Goal: Information Seeking & Learning: Learn about a topic

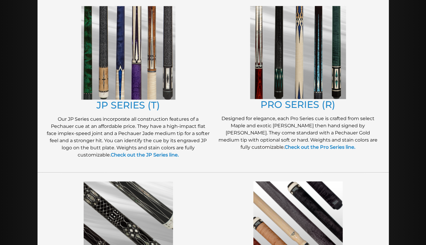
scroll to position [320, 0]
click at [151, 153] on strong "Check out the JP Series line." at bounding box center [145, 155] width 68 height 6
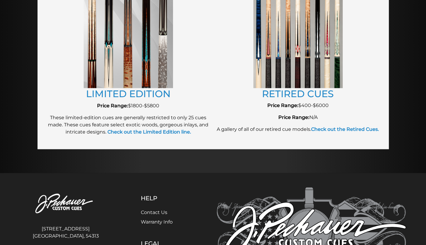
scroll to position [692, 0]
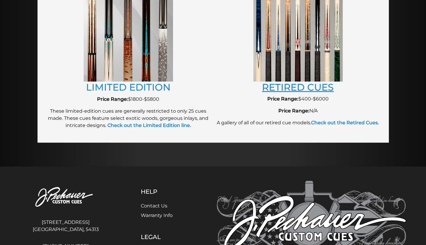
click at [296, 84] on link "RETIRED CUES" at bounding box center [298, 87] width 72 height 12
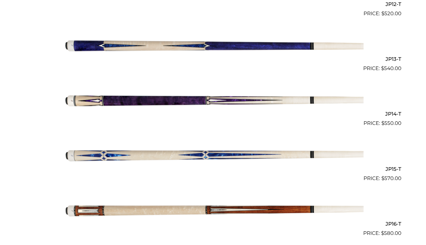
scroll to position [827, 0]
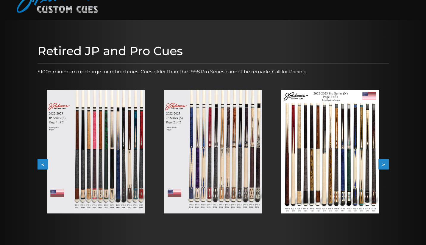
scroll to position [39, 0]
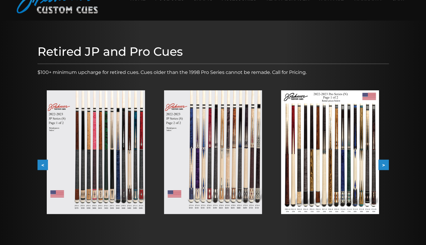
click at [385, 168] on button ">" at bounding box center [384, 165] width 10 height 10
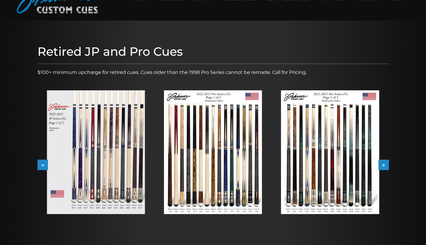
click at [385, 168] on button ">" at bounding box center [384, 165] width 10 height 10
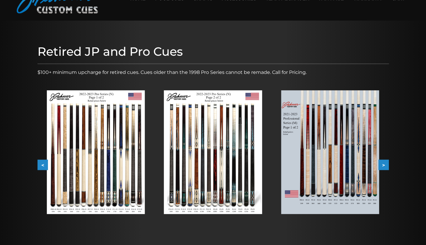
click at [385, 168] on button ">" at bounding box center [384, 165] width 10 height 10
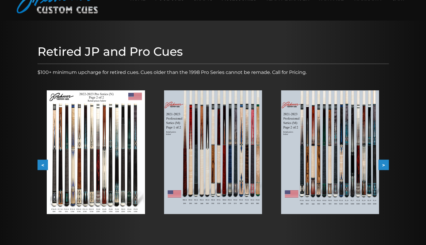
click at [385, 168] on button ">" at bounding box center [384, 165] width 10 height 10
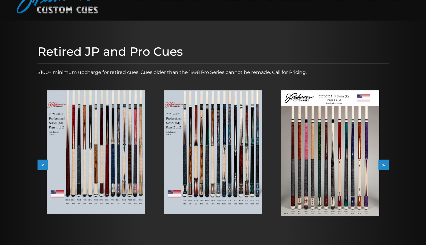
click at [385, 167] on button ">" at bounding box center [384, 165] width 10 height 10
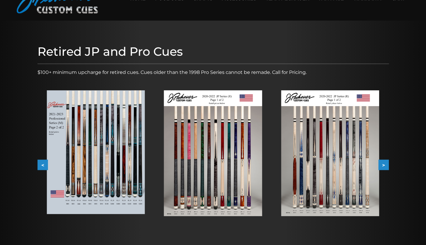
click at [386, 166] on button ">" at bounding box center [384, 165] width 10 height 10
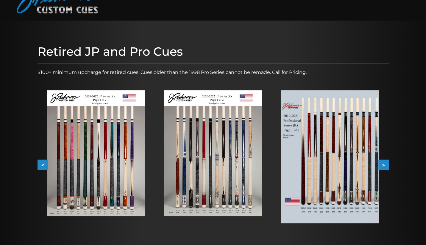
click at [385, 167] on button ">" at bounding box center [384, 165] width 10 height 10
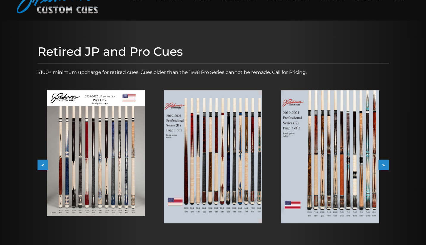
click at [385, 167] on button ">" at bounding box center [384, 165] width 10 height 10
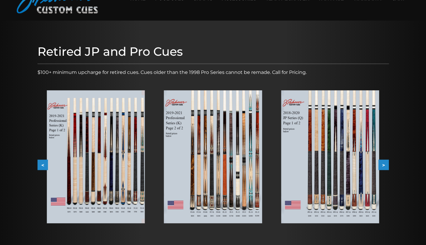
click at [385, 167] on button ">" at bounding box center [384, 165] width 10 height 10
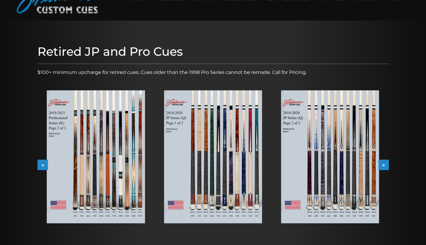
click at [385, 167] on button ">" at bounding box center [384, 165] width 10 height 10
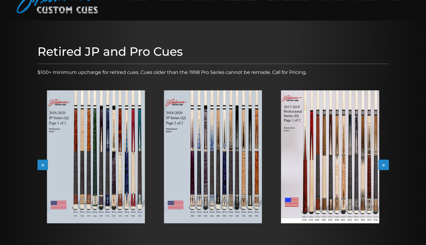
click at [385, 167] on button ">" at bounding box center [384, 165] width 10 height 10
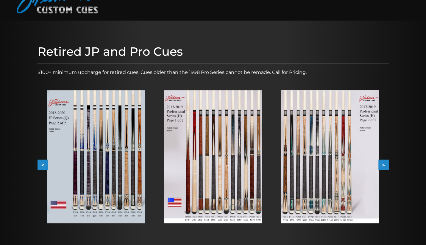
click at [385, 167] on button ">" at bounding box center [384, 165] width 10 height 10
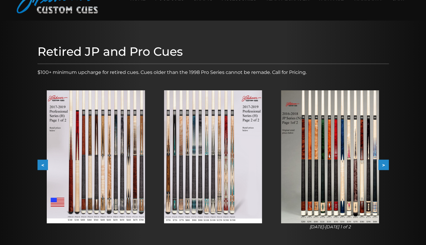
click at [385, 167] on button ">" at bounding box center [384, 165] width 10 height 10
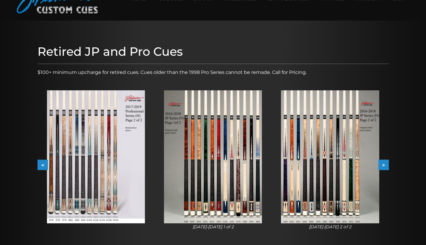
click at [385, 167] on button ">" at bounding box center [384, 165] width 10 height 10
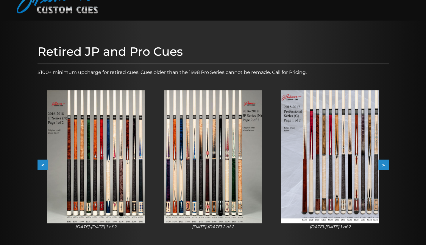
click at [385, 167] on button ">" at bounding box center [384, 165] width 10 height 10
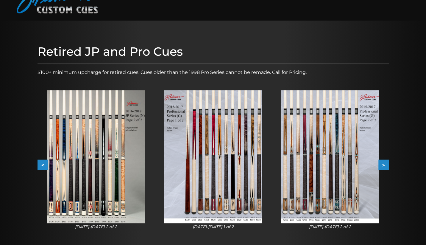
click at [385, 167] on button ">" at bounding box center [384, 165] width 10 height 10
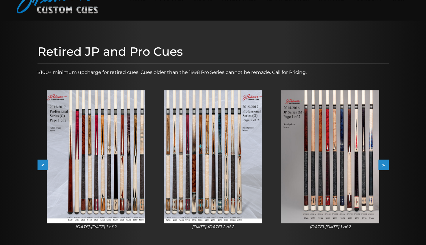
click at [385, 167] on button ">" at bounding box center [384, 165] width 10 height 10
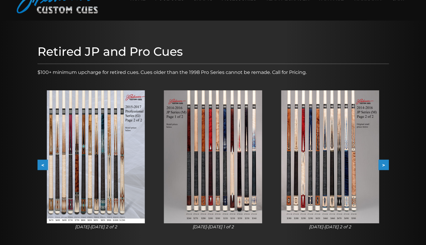
click at [385, 167] on button ">" at bounding box center [384, 165] width 10 height 10
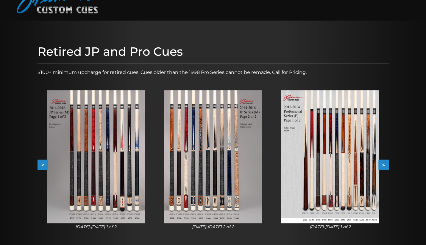
click at [385, 167] on button ">" at bounding box center [384, 165] width 10 height 10
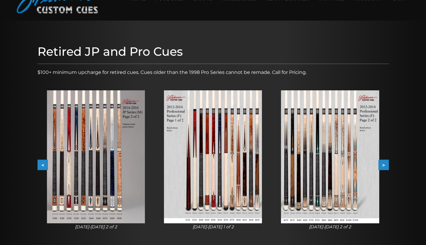
click at [385, 167] on button ">" at bounding box center [384, 165] width 10 height 10
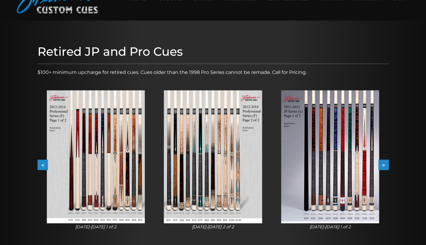
click at [385, 167] on button ">" at bounding box center [384, 165] width 10 height 10
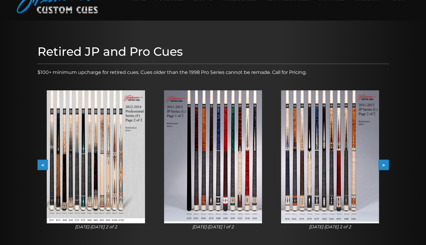
click at [385, 167] on button ">" at bounding box center [384, 165] width 10 height 10
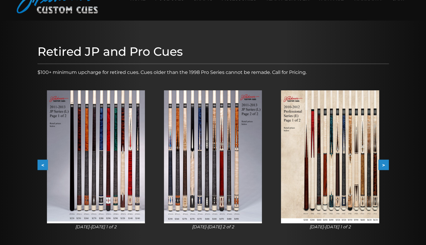
click at [385, 167] on button ">" at bounding box center [384, 165] width 10 height 10
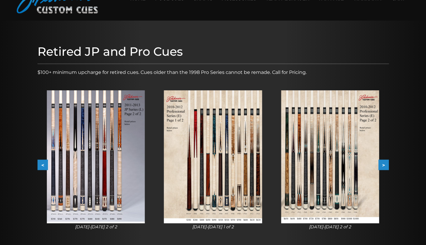
click at [385, 167] on button ">" at bounding box center [384, 165] width 10 height 10
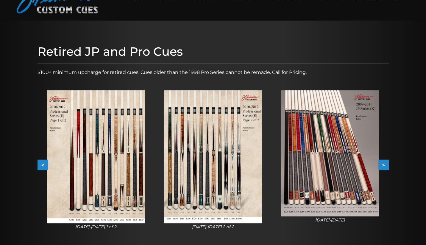
click at [385, 167] on button ">" at bounding box center [384, 165] width 10 height 10
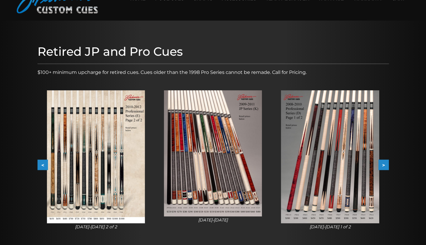
click at [385, 167] on button ">" at bounding box center [384, 165] width 10 height 10
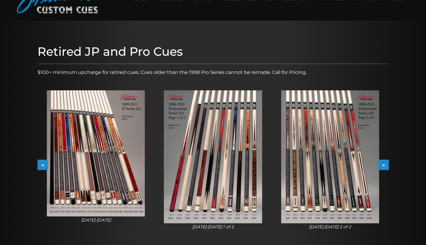
click at [385, 167] on button ">" at bounding box center [384, 165] width 10 height 10
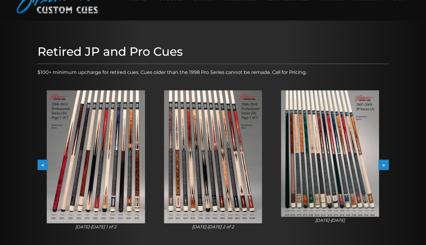
click at [385, 167] on button ">" at bounding box center [384, 165] width 10 height 10
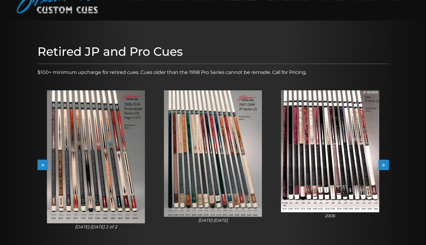
click at [385, 167] on button ">" at bounding box center [384, 165] width 10 height 10
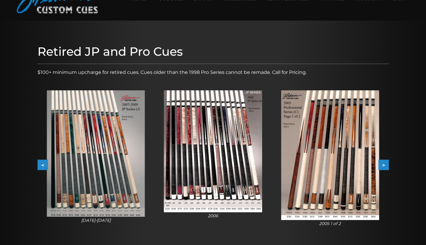
click at [385, 167] on button ">" at bounding box center [384, 165] width 10 height 10
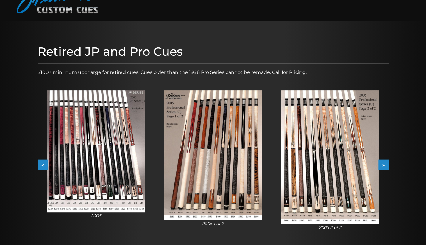
click at [385, 167] on button ">" at bounding box center [384, 165] width 10 height 10
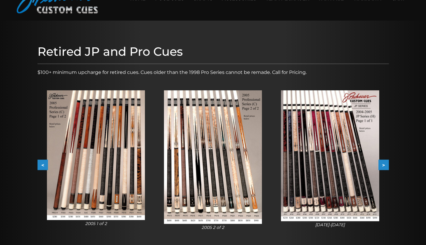
click at [385, 167] on button ">" at bounding box center [384, 165] width 10 height 10
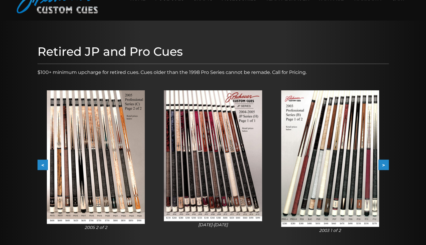
click at [385, 167] on button ">" at bounding box center [384, 165] width 10 height 10
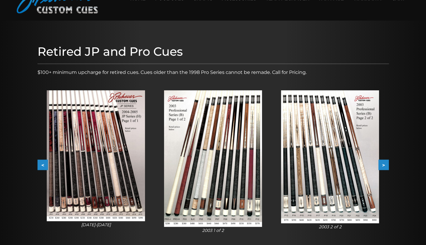
click at [385, 167] on button ">" at bounding box center [384, 165] width 10 height 10
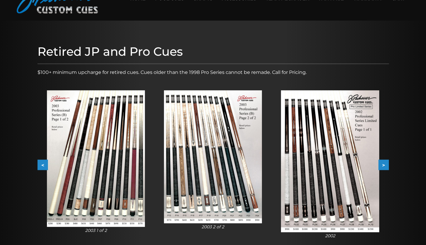
click at [385, 167] on button ">" at bounding box center [384, 165] width 10 height 10
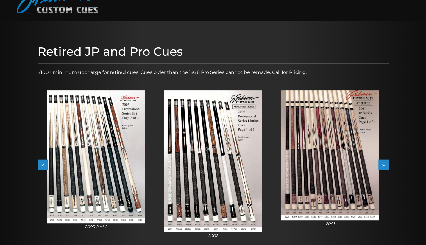
click at [385, 167] on button ">" at bounding box center [384, 165] width 10 height 10
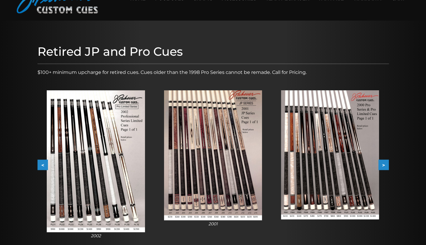
click at [385, 167] on button ">" at bounding box center [384, 165] width 10 height 10
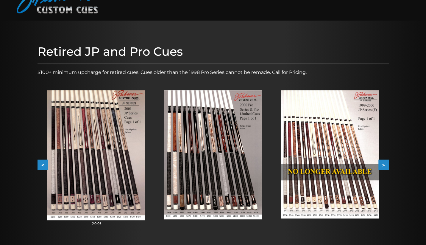
click at [41, 165] on button "<" at bounding box center [43, 165] width 10 height 10
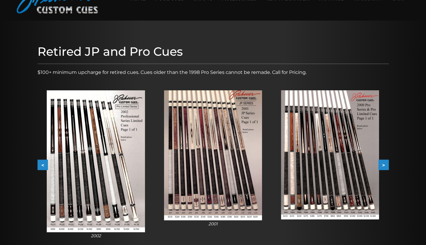
click at [41, 165] on button "<" at bounding box center [43, 165] width 10 height 10
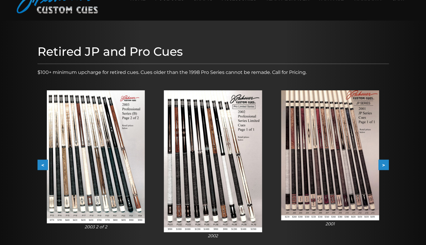
click at [41, 165] on button "<" at bounding box center [43, 165] width 10 height 10
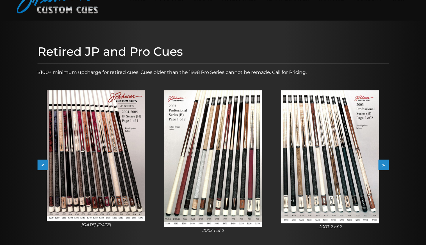
click at [41, 165] on button "<" at bounding box center [43, 165] width 10 height 10
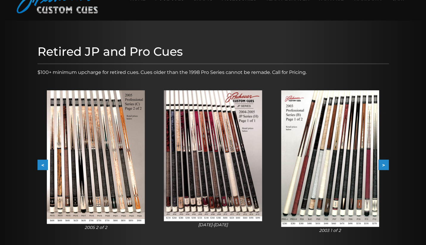
click at [41, 165] on button "<" at bounding box center [43, 165] width 10 height 10
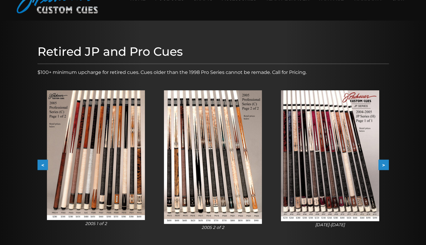
click at [41, 165] on button "<" at bounding box center [43, 165] width 10 height 10
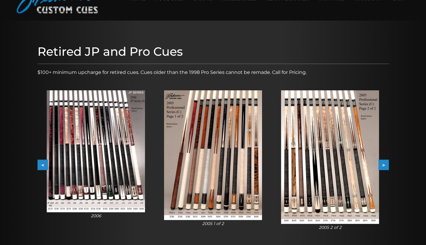
click at [41, 165] on button "<" at bounding box center [43, 165] width 10 height 10
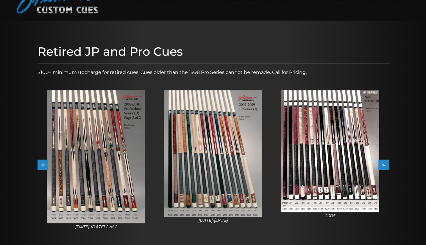
click at [41, 165] on button "<" at bounding box center [43, 165] width 10 height 10
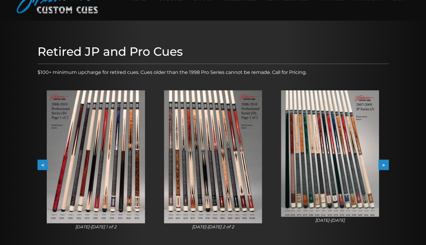
click at [41, 165] on button "<" at bounding box center [43, 165] width 10 height 10
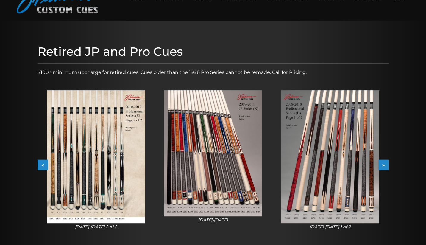
click at [41, 165] on button "<" at bounding box center [43, 165] width 10 height 10
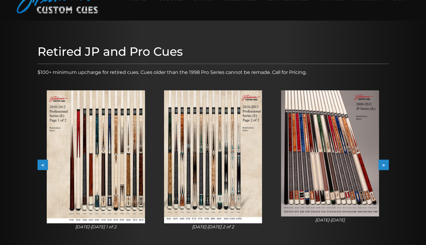
click at [41, 165] on button "<" at bounding box center [43, 165] width 10 height 10
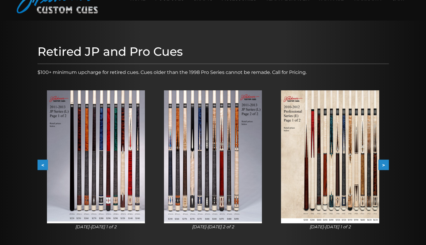
click at [41, 165] on button "<" at bounding box center [43, 165] width 10 height 10
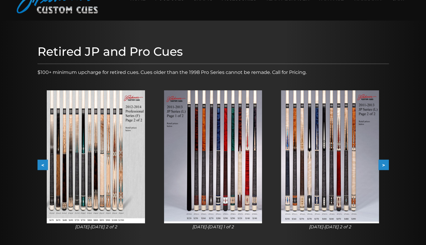
click at [41, 165] on button "<" at bounding box center [43, 165] width 10 height 10
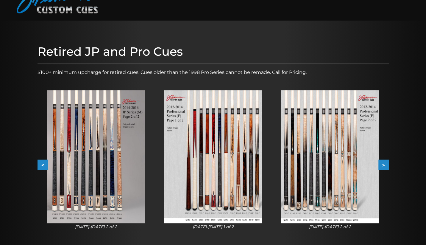
click at [41, 165] on button "<" at bounding box center [43, 165] width 10 height 10
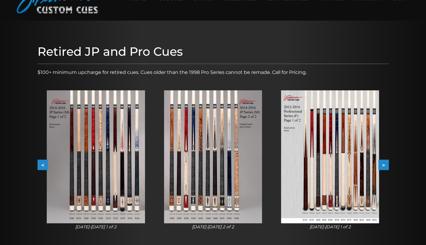
click at [41, 165] on button "<" at bounding box center [43, 165] width 10 height 10
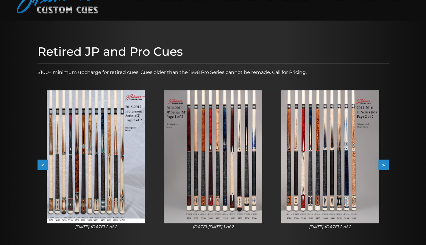
click at [41, 165] on button "<" at bounding box center [43, 165] width 10 height 10
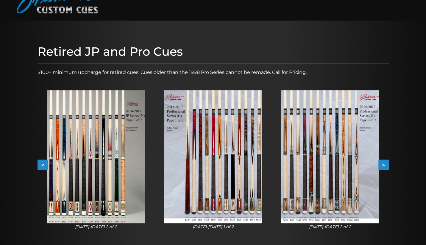
click at [41, 165] on button "<" at bounding box center [43, 165] width 10 height 10
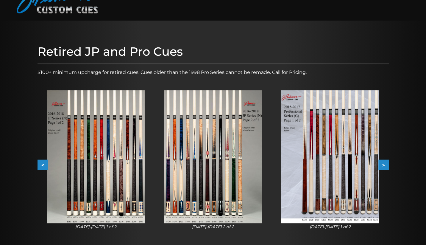
click at [41, 165] on button "<" at bounding box center [43, 165] width 10 height 10
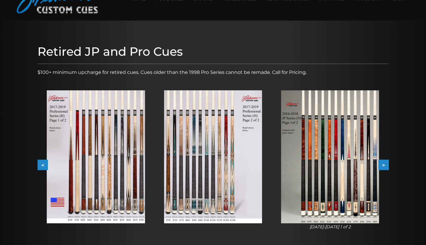
click at [41, 165] on button "<" at bounding box center [43, 165] width 10 height 10
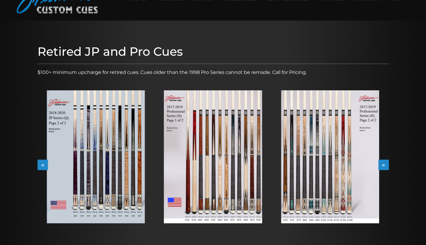
click at [41, 165] on button "<" at bounding box center [43, 165] width 10 height 10
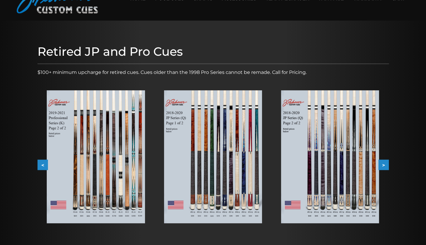
click at [41, 165] on button "<" at bounding box center [43, 165] width 10 height 10
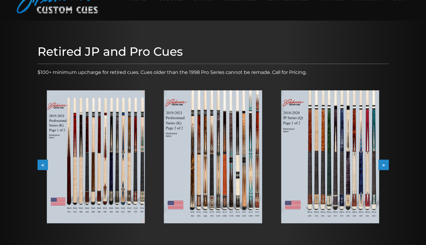
click at [41, 165] on button "<" at bounding box center [43, 165] width 10 height 10
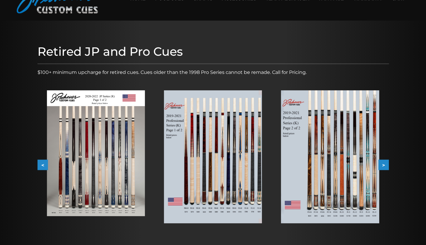
click at [41, 165] on button "<" at bounding box center [43, 165] width 10 height 10
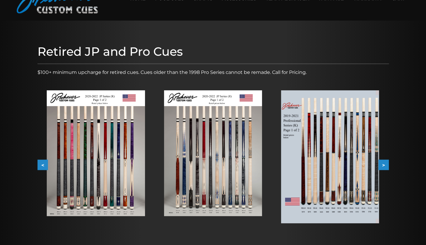
click at [41, 165] on button "<" at bounding box center [43, 165] width 10 height 10
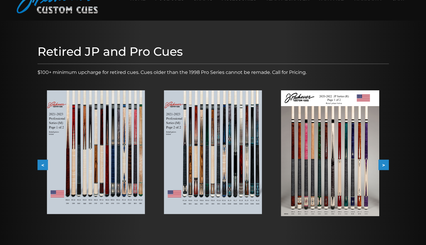
click at [41, 165] on button "<" at bounding box center [43, 165] width 10 height 10
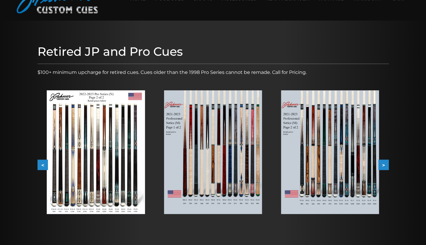
click at [41, 165] on button "<" at bounding box center [43, 165] width 10 height 10
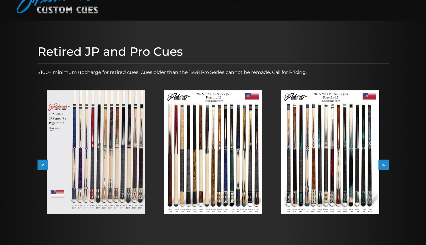
click at [41, 165] on button "<" at bounding box center [43, 165] width 10 height 10
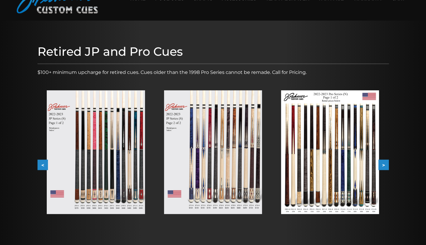
click at [41, 165] on button "<" at bounding box center [43, 165] width 10 height 10
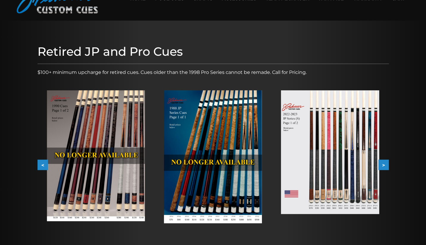
click at [41, 165] on button "<" at bounding box center [43, 165] width 10 height 10
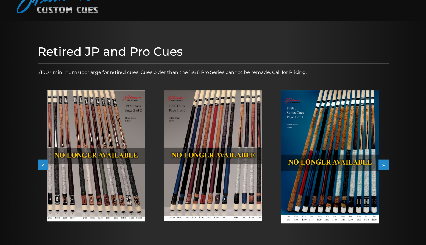
click at [388, 164] on button ">" at bounding box center [384, 165] width 10 height 10
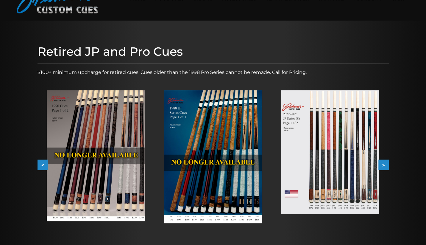
click at [388, 164] on button ">" at bounding box center [384, 165] width 10 height 10
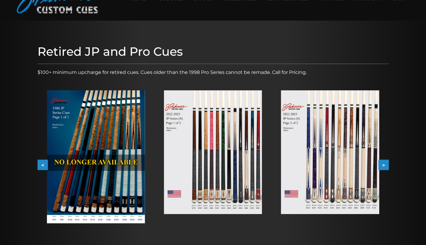
click at [385, 164] on button ">" at bounding box center [384, 165] width 10 height 10
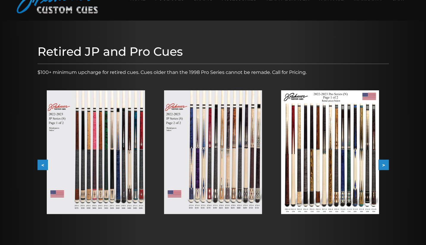
click at [385, 164] on button ">" at bounding box center [384, 165] width 10 height 10
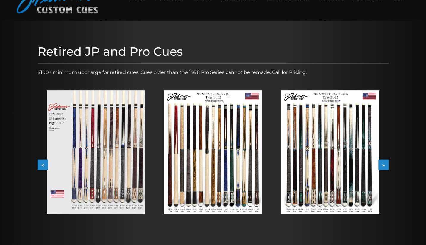
click at [385, 164] on button ">" at bounding box center [384, 165] width 10 height 10
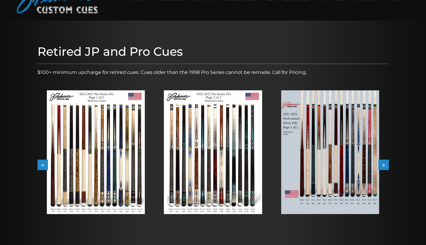
click at [385, 164] on button ">" at bounding box center [384, 165] width 10 height 10
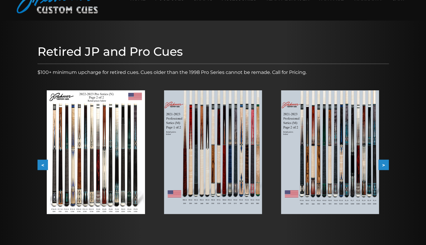
click at [43, 165] on button "<" at bounding box center [43, 165] width 10 height 10
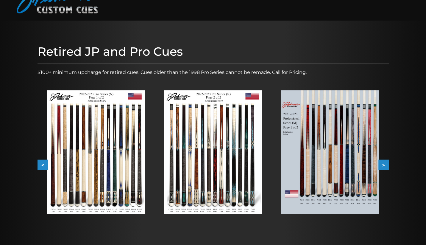
click at [43, 165] on button "<" at bounding box center [43, 165] width 10 height 10
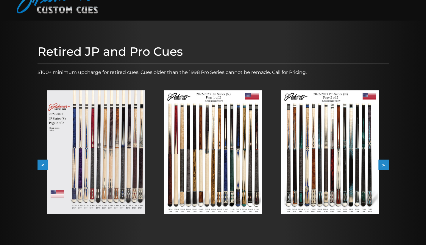
click at [43, 165] on button "<" at bounding box center [43, 165] width 10 height 10
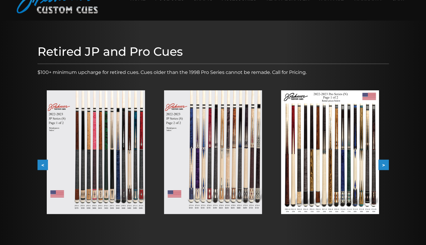
click at [45, 162] on button "<" at bounding box center [43, 165] width 10 height 10
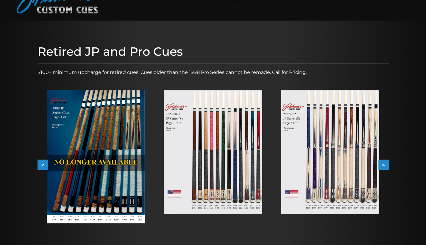
scroll to position [0, 0]
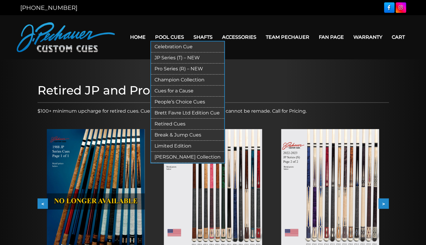
click at [173, 58] on link "JP Series (T) – NEW" at bounding box center [187, 57] width 73 height 11
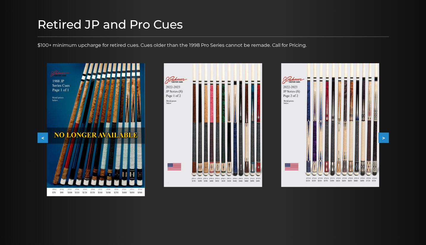
scroll to position [66, 0]
click at [386, 140] on button ">" at bounding box center [384, 137] width 10 height 10
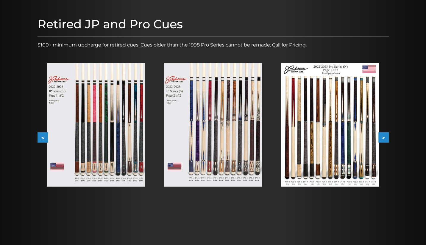
click at [386, 140] on button ">" at bounding box center [384, 137] width 10 height 10
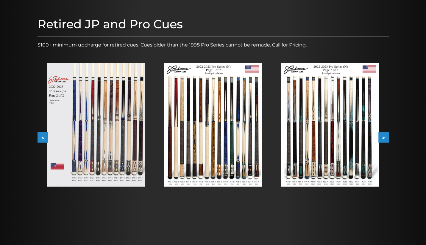
click at [386, 140] on button ">" at bounding box center [384, 137] width 10 height 10
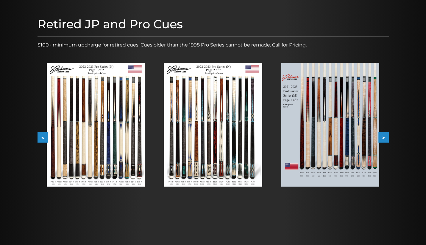
click at [386, 140] on button ">" at bounding box center [384, 137] width 10 height 10
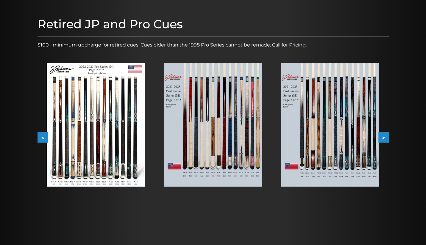
click at [386, 140] on button ">" at bounding box center [384, 137] width 10 height 10
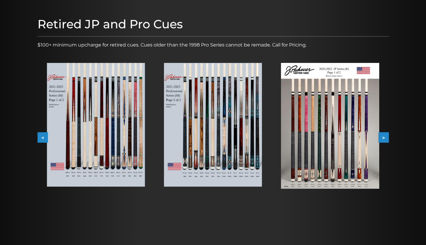
click at [386, 140] on button ">" at bounding box center [384, 137] width 10 height 10
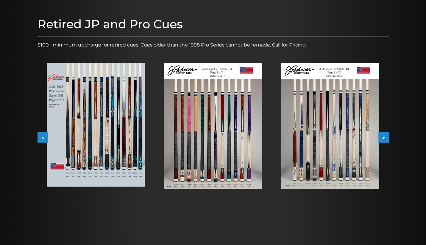
click at [386, 140] on button ">" at bounding box center [384, 137] width 10 height 10
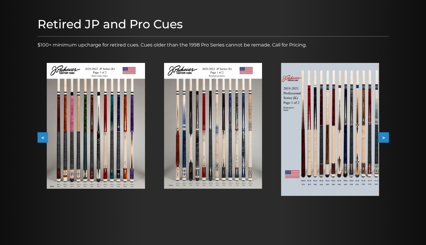
click at [386, 140] on button ">" at bounding box center [384, 137] width 10 height 10
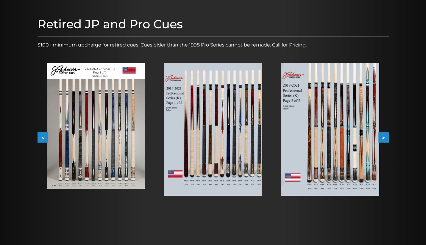
click at [386, 140] on button ">" at bounding box center [384, 137] width 10 height 10
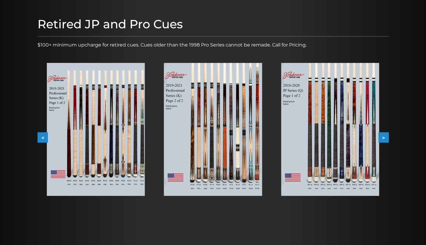
click at [386, 140] on button ">" at bounding box center [384, 137] width 10 height 10
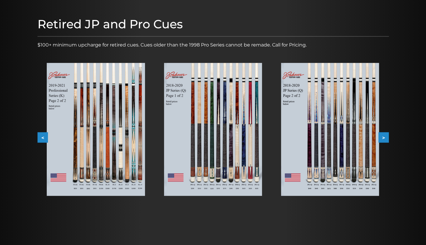
click at [386, 140] on button ">" at bounding box center [384, 137] width 10 height 10
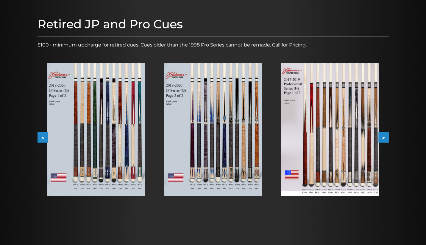
click at [386, 140] on button ">" at bounding box center [384, 137] width 10 height 10
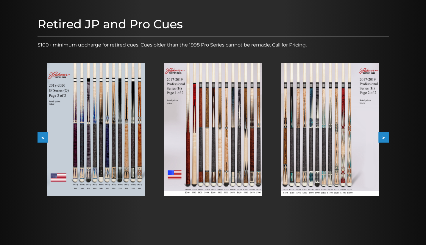
click at [386, 140] on button ">" at bounding box center [384, 137] width 10 height 10
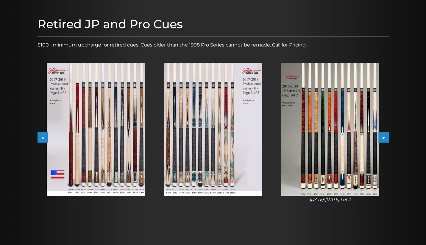
click at [386, 140] on button ">" at bounding box center [384, 137] width 10 height 10
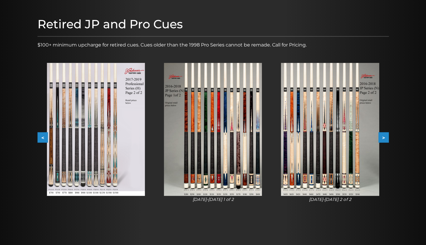
click at [386, 140] on button ">" at bounding box center [384, 137] width 10 height 10
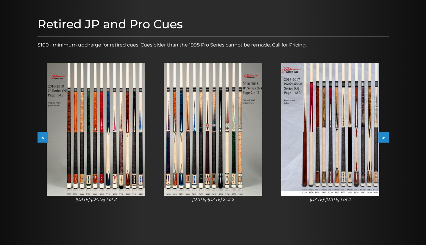
click at [386, 140] on button ">" at bounding box center [384, 137] width 10 height 10
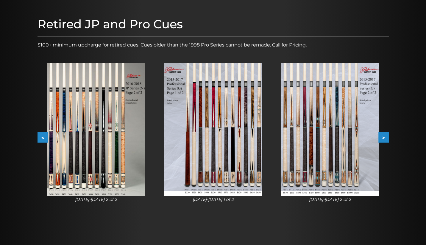
click at [35, 137] on div "Retired JP and Pro Cues $100+ minimum upcharge for retired cues. Cues older tha…" at bounding box center [214, 119] width 358 height 210
click at [42, 137] on button "<" at bounding box center [43, 137] width 10 height 10
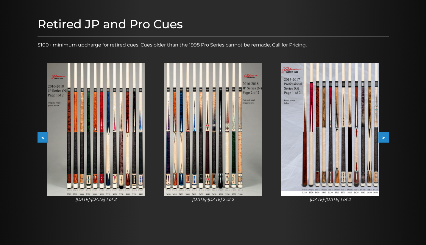
click at [42, 137] on button "<" at bounding box center [43, 137] width 10 height 10
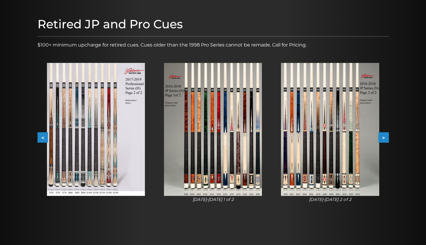
click at [42, 137] on button "<" at bounding box center [43, 137] width 10 height 10
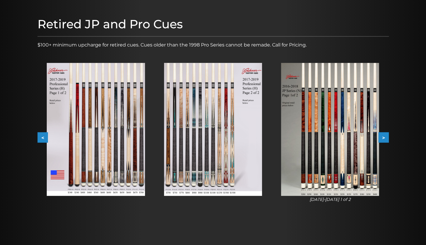
click at [42, 137] on button "<" at bounding box center [43, 137] width 10 height 10
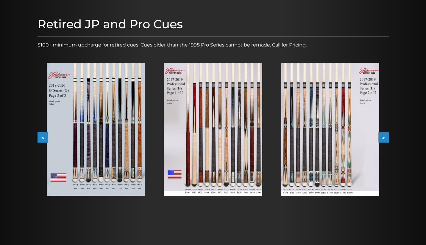
click at [42, 137] on button "<" at bounding box center [43, 137] width 10 height 10
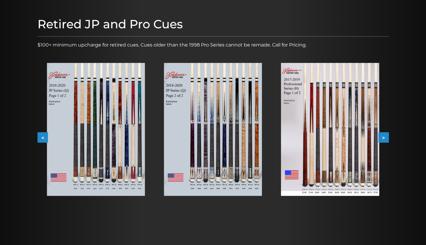
click at [42, 137] on button "<" at bounding box center [43, 137] width 10 height 10
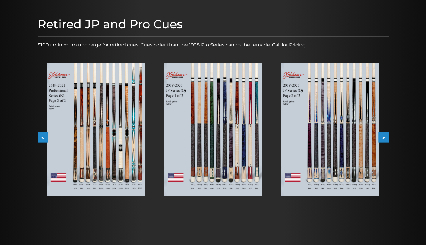
click at [42, 137] on button "<" at bounding box center [43, 137] width 10 height 10
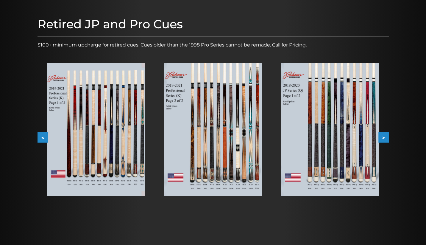
scroll to position [0, 0]
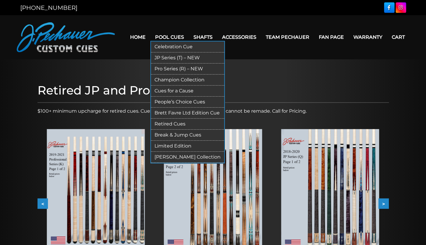
click at [176, 46] on link "Celebration Cue" at bounding box center [187, 46] width 73 height 11
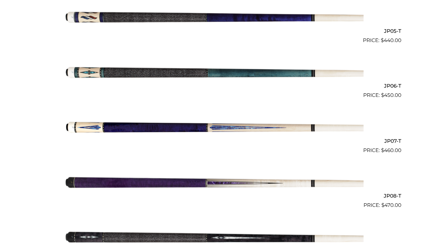
scroll to position [355, 0]
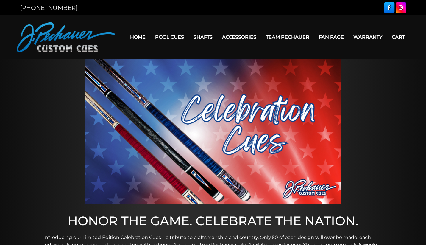
scroll to position [0, 0]
click at [131, 31] on link "Home" at bounding box center [137, 36] width 25 height 15
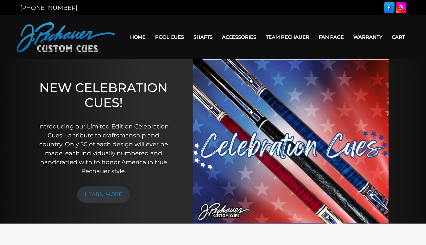
click at [138, 38] on link "Home" at bounding box center [137, 36] width 25 height 15
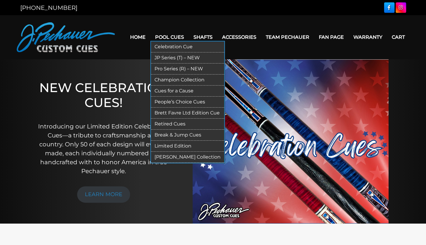
click at [177, 100] on link "People’s Choice Cues" at bounding box center [187, 102] width 73 height 11
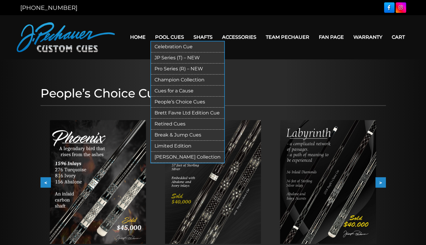
click at [165, 56] on link "JP Series (T) – NEW" at bounding box center [187, 57] width 73 height 11
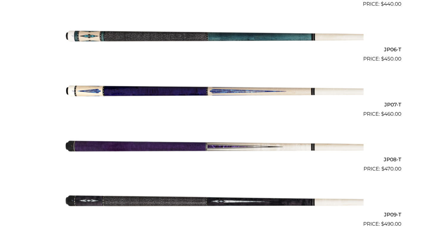
scroll to position [458, 0]
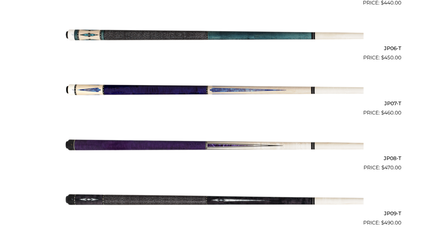
click at [279, 90] on img at bounding box center [213, 89] width 301 height 50
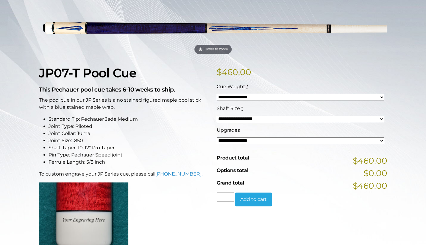
scroll to position [92, 0]
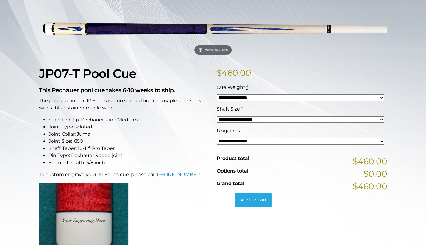
click at [261, 98] on select "**********" at bounding box center [301, 97] width 168 height 7
click at [267, 141] on select "**********" at bounding box center [301, 141] width 168 height 7
click at [189, 120] on li "Standard Tip: Pechauer Jade Medium" at bounding box center [129, 119] width 161 height 7
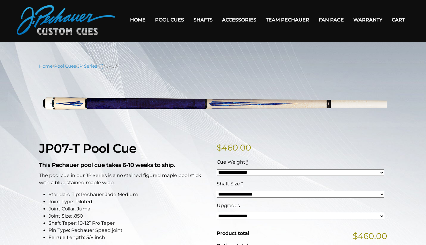
scroll to position [15, 0]
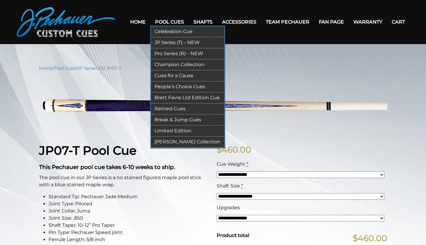
click at [173, 53] on link "Pro Series (R) – NEW" at bounding box center [187, 53] width 73 height 11
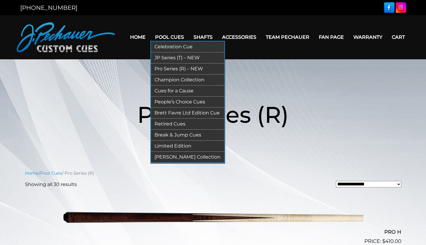
click at [172, 56] on link "JP Series (T) – NEW" at bounding box center [187, 57] width 73 height 11
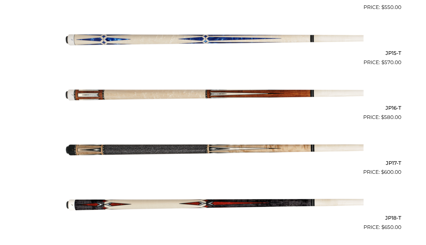
scroll to position [948, 0]
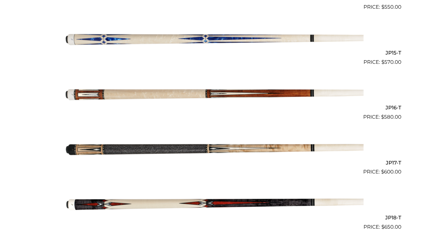
click at [172, 93] on img at bounding box center [213, 94] width 301 height 50
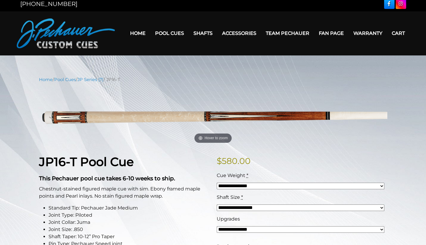
scroll to position [1, 0]
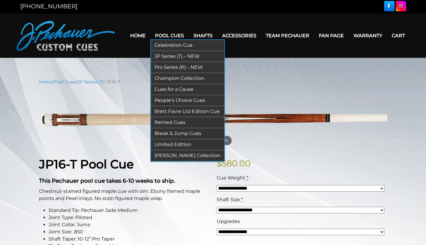
click at [171, 55] on link "JP Series (T) – NEW" at bounding box center [187, 56] width 73 height 11
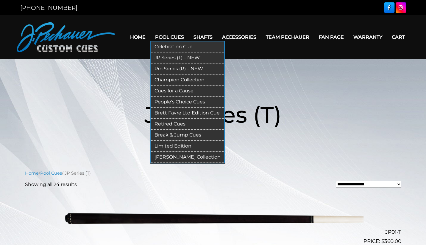
click at [173, 122] on link "Retired Cues" at bounding box center [187, 124] width 73 height 11
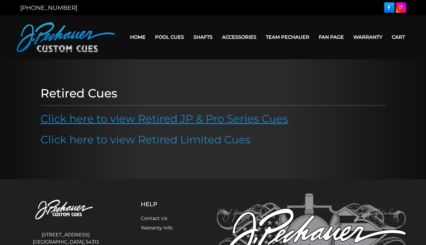
click at [234, 119] on link "Click here to view Retired JP & Pro Series Cues" at bounding box center [165, 118] width 248 height 13
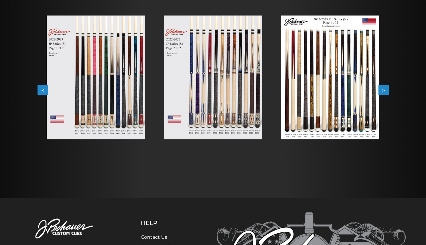
scroll to position [114, 0]
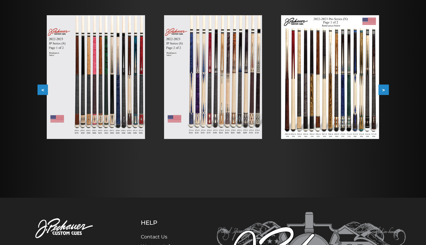
click at [111, 88] on img at bounding box center [96, 77] width 98 height 124
